Goal: Use online tool/utility: Utilize a website feature to perform a specific function

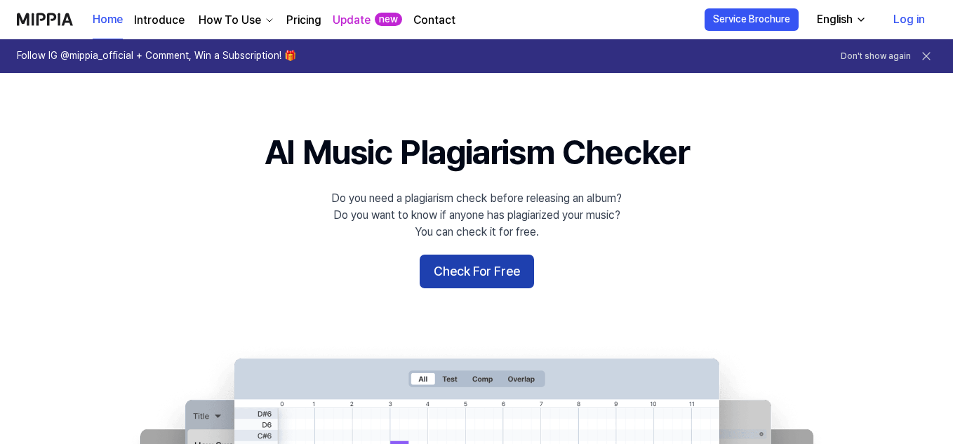
click at [449, 268] on button "Check For Free" at bounding box center [477, 272] width 114 height 34
click at [475, 280] on button "Check For Free" at bounding box center [477, 272] width 114 height 34
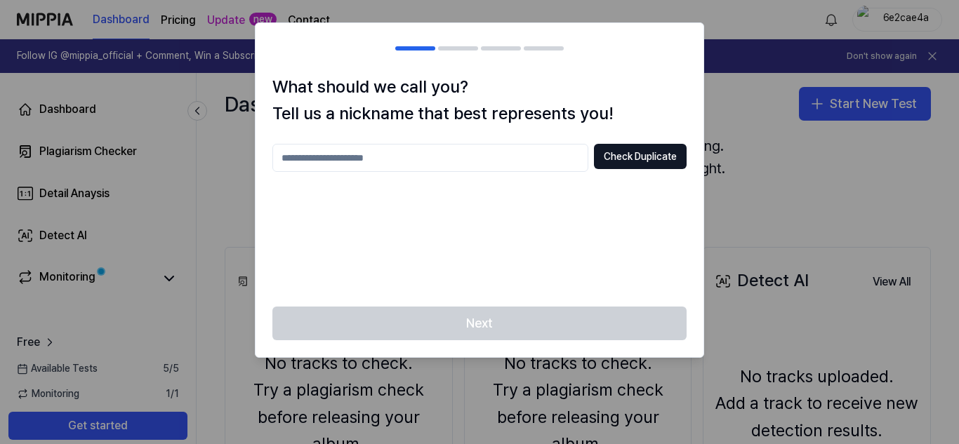
click at [517, 164] on input "text" at bounding box center [430, 158] width 316 height 28
click at [623, 161] on button "Check Duplicate" at bounding box center [640, 156] width 93 height 25
click at [488, 159] on input "***" at bounding box center [430, 158] width 316 height 28
type input "*"
type input "********"
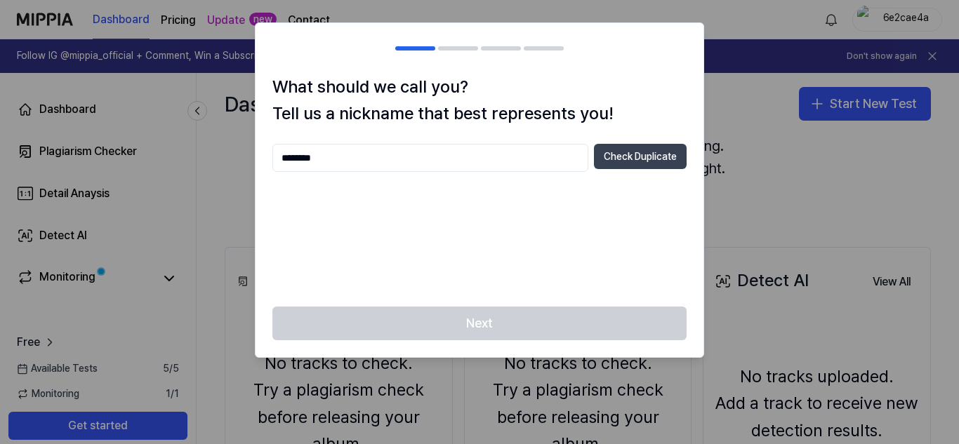
click at [596, 157] on button "Check Duplicate" at bounding box center [640, 156] width 93 height 25
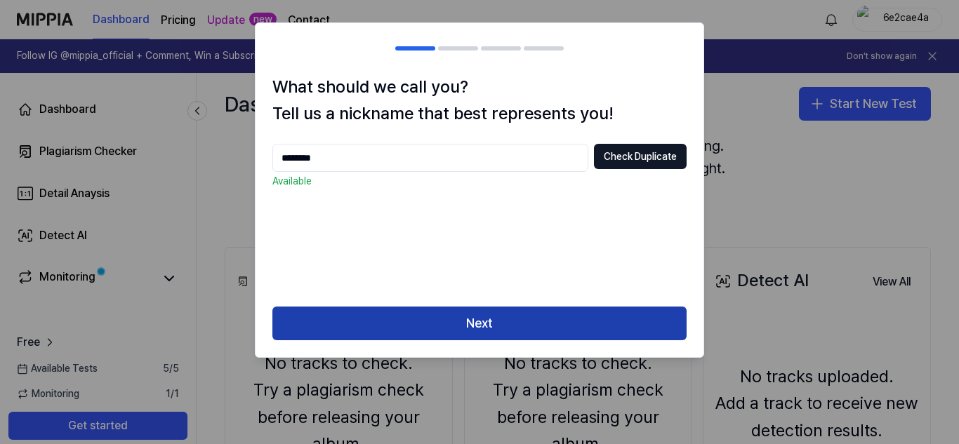
click at [504, 329] on button "Next" at bounding box center [479, 324] width 414 height 34
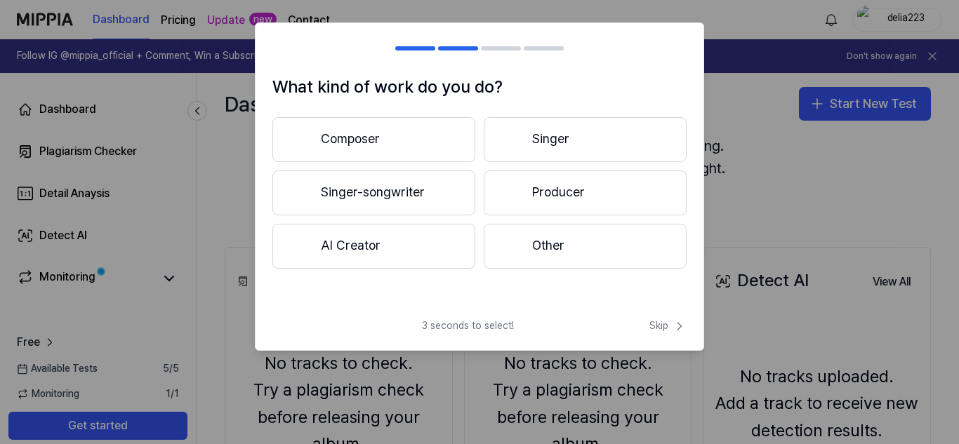
click at [532, 150] on button "Singer" at bounding box center [585, 139] width 203 height 45
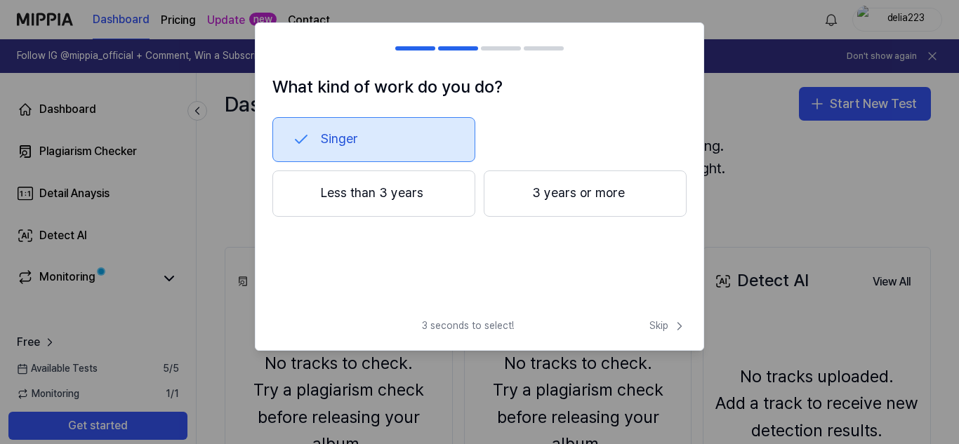
click at [613, 176] on button "3 years or more" at bounding box center [585, 194] width 203 height 46
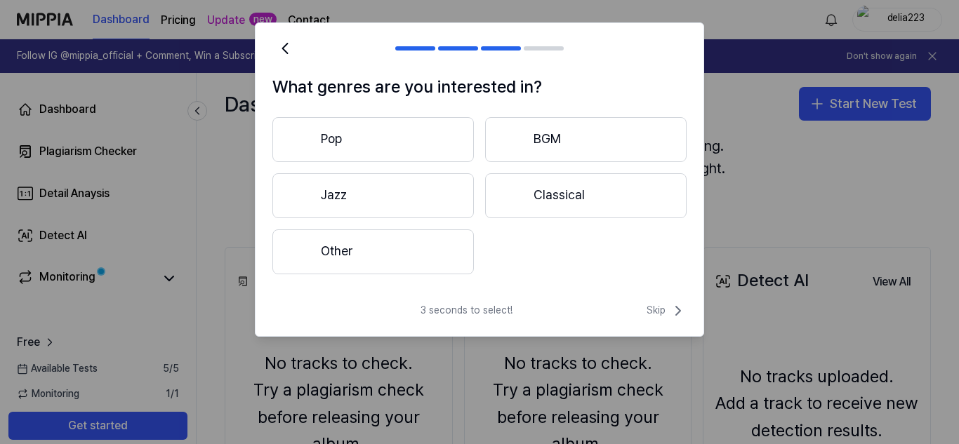
click at [406, 261] on button "Other" at bounding box center [372, 252] width 201 height 45
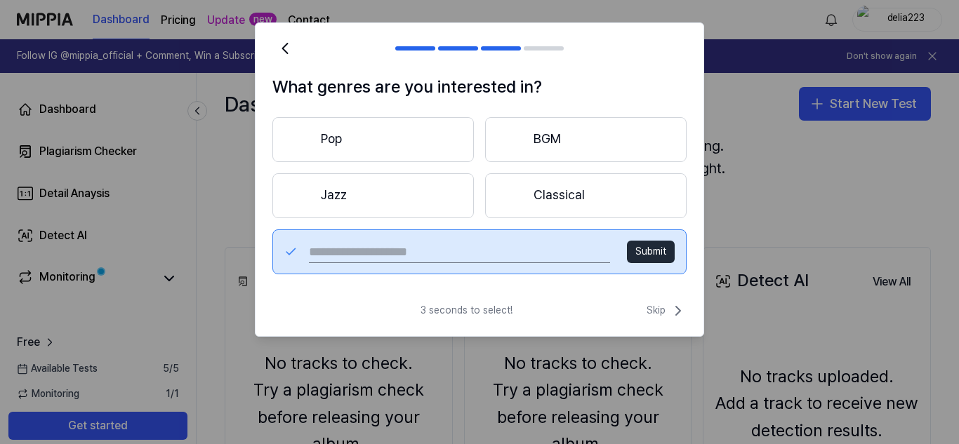
click at [535, 241] on input "text" at bounding box center [459, 252] width 301 height 22
type input "********"
click at [652, 250] on button "Submit" at bounding box center [651, 252] width 48 height 22
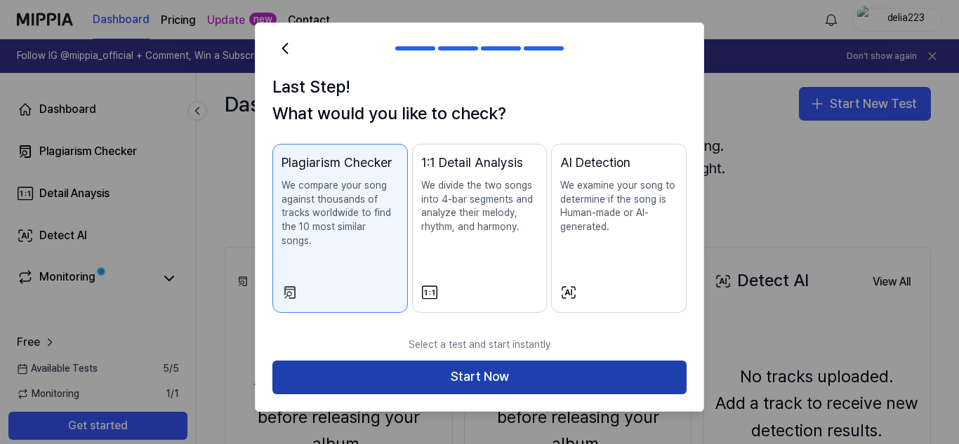
click at [560, 362] on button "Start Now" at bounding box center [479, 378] width 414 height 34
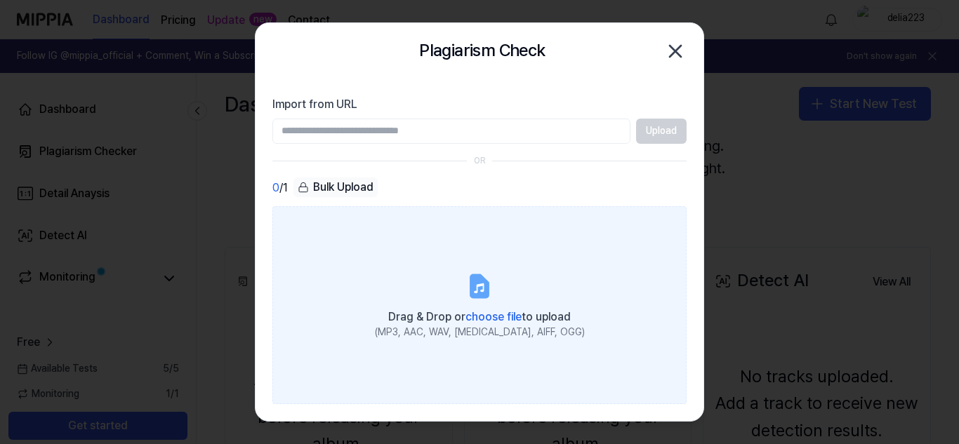
click at [495, 302] on label "Drag & Drop or choose file to upload (MP3, AAC, WAV, FLAC, AIFF, OGG)" at bounding box center [479, 305] width 414 height 198
click at [0, 0] on input "Drag & Drop or choose file to upload (MP3, AAC, WAV, FLAC, AIFF, OGG)" at bounding box center [0, 0] width 0 height 0
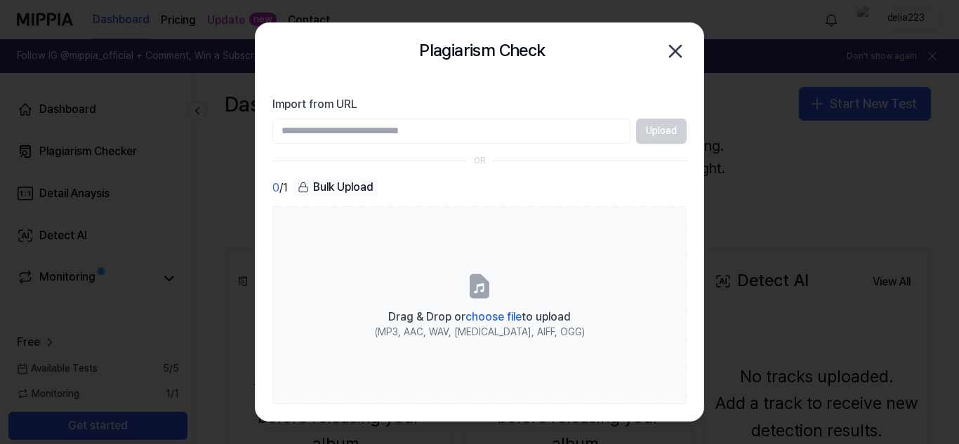
click at [673, 50] on icon "button" at bounding box center [675, 51] width 11 height 11
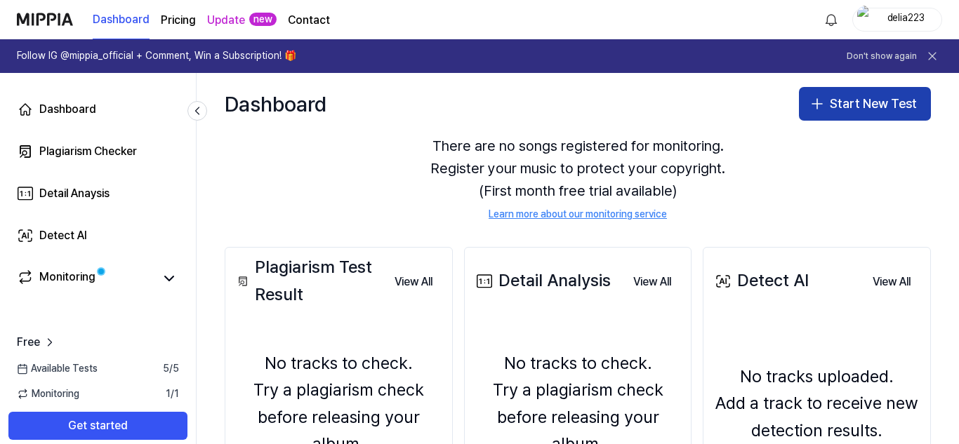
click at [833, 103] on button "Start New Test" at bounding box center [865, 104] width 132 height 34
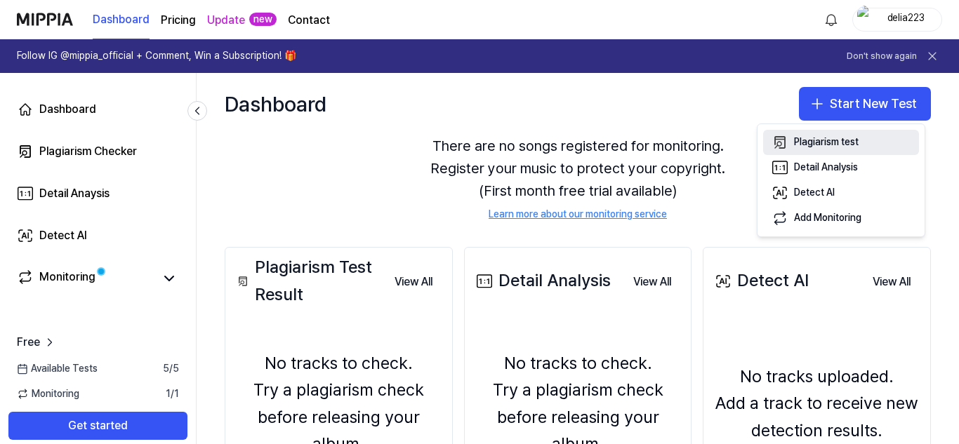
click at [827, 134] on button "Plagiarism test" at bounding box center [841, 142] width 156 height 25
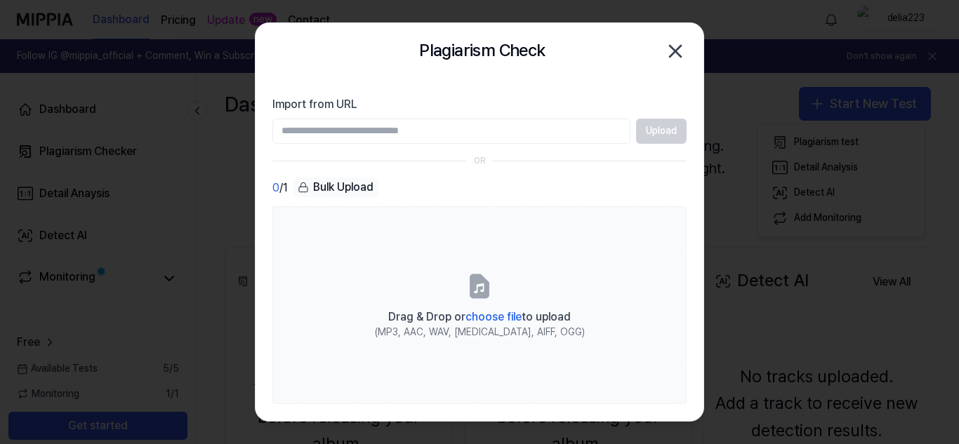
click at [689, 55] on div "Plagiarism Check Close" at bounding box center [480, 51] width 448 height 56
click at [682, 51] on icon "button" at bounding box center [675, 51] width 22 height 22
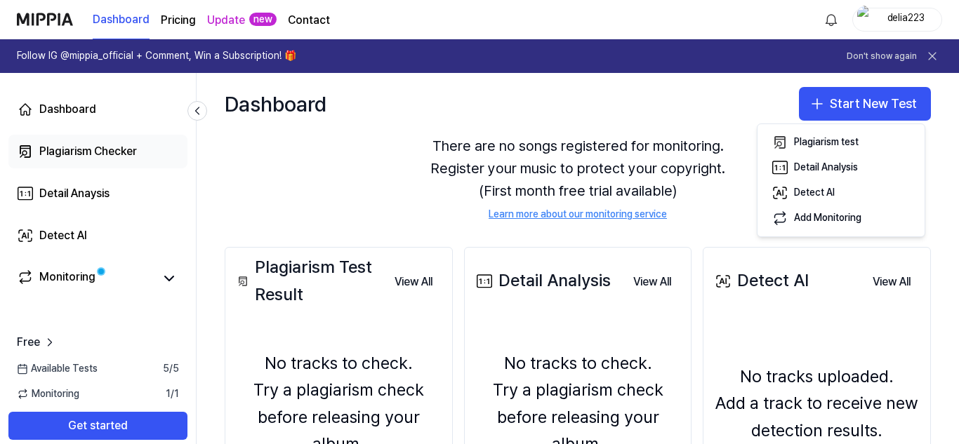
click at [135, 159] on div "Plagiarism Checker" at bounding box center [88, 151] width 98 height 17
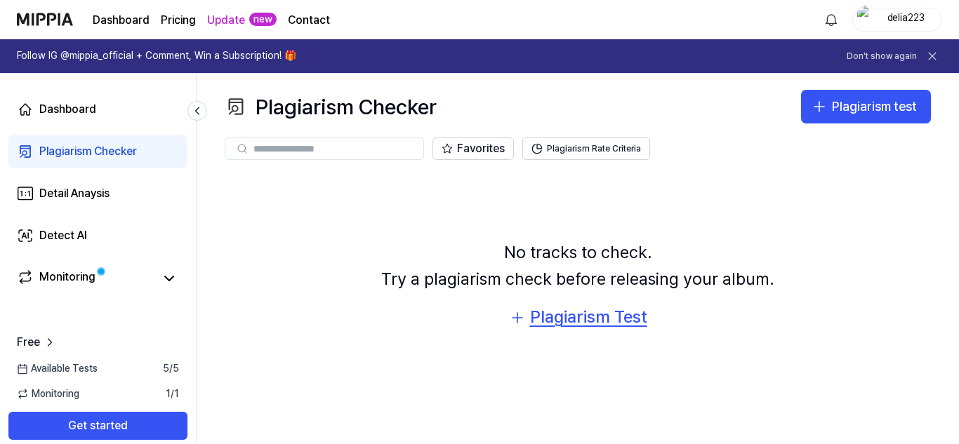
click at [583, 319] on div "Plagiarism Test" at bounding box center [588, 317] width 117 height 27
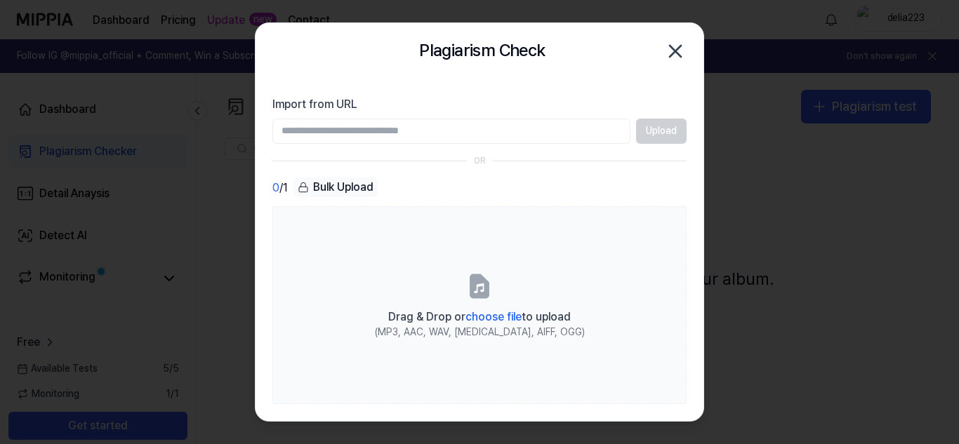
click at [319, 185] on div "Bulk Upload" at bounding box center [335, 188] width 84 height 20
click at [684, 46] on icon "button" at bounding box center [675, 51] width 22 height 22
